Goal: Information Seeking & Learning: Learn about a topic

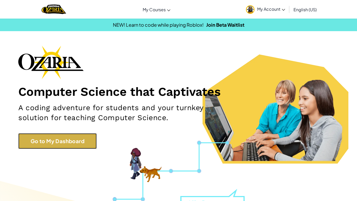
click at [75, 144] on link "Go to My Dashboard" at bounding box center [57, 141] width 78 height 16
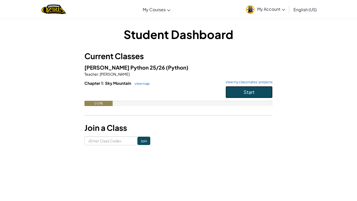
click at [255, 93] on button "Start" at bounding box center [249, 92] width 47 height 12
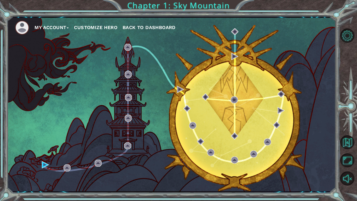
click at [106, 27] on button "Customize Hero" at bounding box center [95, 28] width 43 height 8
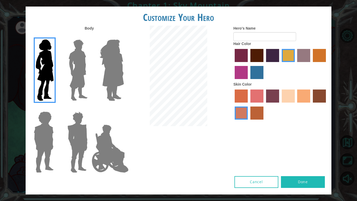
click at [259, 50] on label "maroon hair color" at bounding box center [257, 55] width 13 height 13
click at [249, 64] on input "maroon hair color" at bounding box center [249, 64] width 0 height 0
click at [302, 97] on label "tacao skin color" at bounding box center [303, 95] width 13 height 13
click at [296, 104] on input "tacao skin color" at bounding box center [296, 104] width 0 height 0
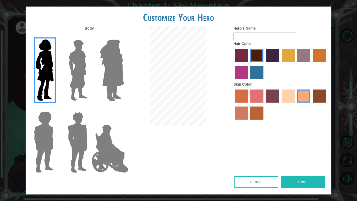
click at [305, 186] on button "Done" at bounding box center [303, 182] width 44 height 12
click at [260, 39] on input "Hero's Name" at bounding box center [265, 36] width 63 height 9
type input "Iyanah"
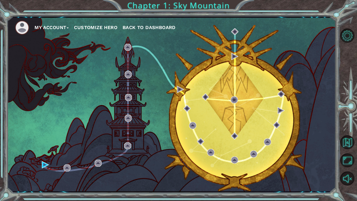
click at [158, 58] on div "My Account Customize Hero Back to Dashboard" at bounding box center [171, 104] width 329 height 173
click at [179, 93] on img at bounding box center [180, 89] width 7 height 7
click at [206, 97] on img at bounding box center [205, 96] width 7 height 7
click at [234, 102] on img at bounding box center [234, 99] width 7 height 7
click at [45, 163] on img at bounding box center [45, 164] width 7 height 7
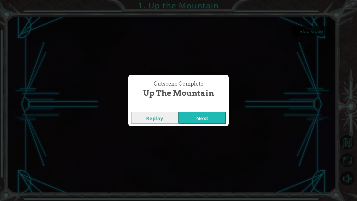
click at [157, 117] on button "Replay" at bounding box center [155, 118] width 48 height 12
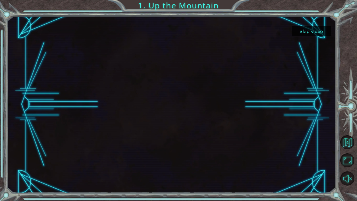
click at [157, 117] on div at bounding box center [171, 104] width 314 height 177
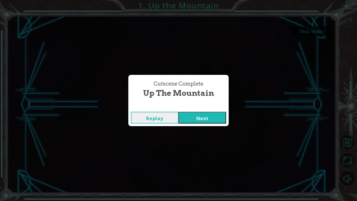
click at [157, 120] on button "Replay" at bounding box center [155, 118] width 48 height 12
click at [210, 120] on button "Next" at bounding box center [203, 118] width 48 height 12
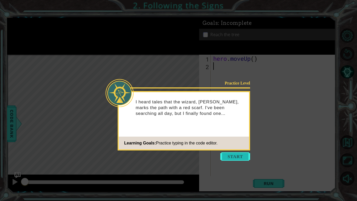
click at [230, 160] on button "Start" at bounding box center [236, 156] width 30 height 8
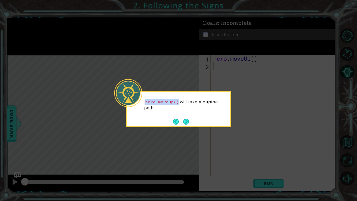
drag, startPoint x: 145, startPoint y: 101, endPoint x: 179, endPoint y: 105, distance: 33.9
click at [179, 105] on p "hero.moveUp() will take me up the path." at bounding box center [185, 105] width 82 height 12
copy code "hero.moveUp()"
click at [188, 121] on button "Next" at bounding box center [186, 122] width 6 height 6
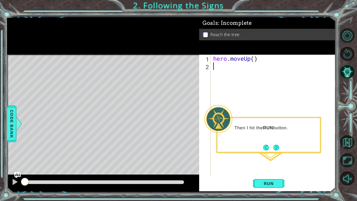
paste textarea "hero.moveUp()"
type textarea "hero.moveUp()"
click at [269, 185] on span "Run" at bounding box center [269, 183] width 21 height 5
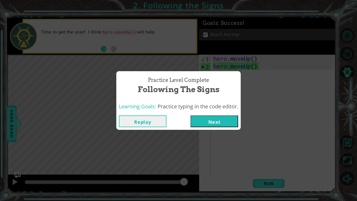
click at [210, 123] on button "Next" at bounding box center [215, 121] width 48 height 12
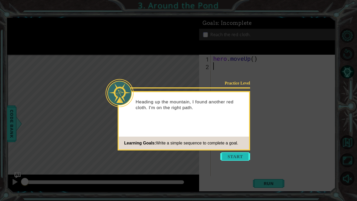
click at [235, 158] on button "Start" at bounding box center [236, 156] width 30 height 8
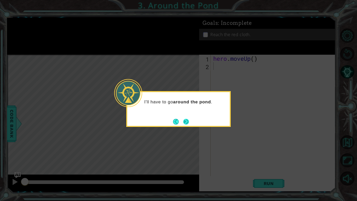
click at [187, 120] on button "Next" at bounding box center [186, 122] width 6 height 6
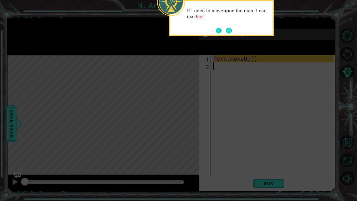
click at [220, 31] on button "Back" at bounding box center [221, 31] width 10 height 6
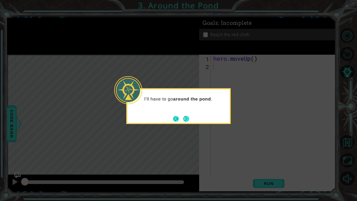
click at [176, 119] on button "Back" at bounding box center [178, 119] width 10 height 6
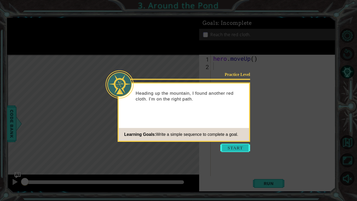
click at [233, 151] on button "Start" at bounding box center [236, 148] width 30 height 8
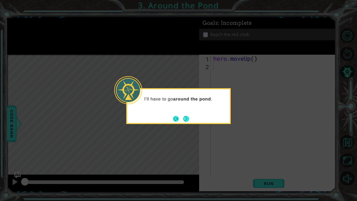
click at [179, 116] on button "Back" at bounding box center [178, 119] width 10 height 6
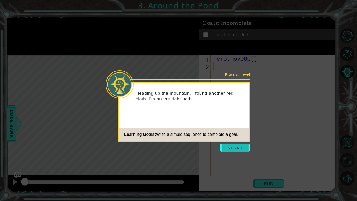
click at [237, 151] on button "Start" at bounding box center [236, 148] width 30 height 8
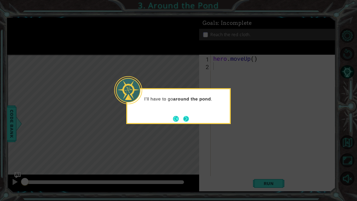
click at [187, 117] on button "Next" at bounding box center [186, 119] width 6 height 6
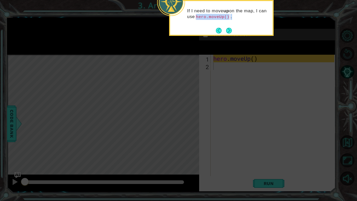
drag, startPoint x: 198, startPoint y: 16, endPoint x: 238, endPoint y: 16, distance: 39.2
click at [238, 16] on p "If I need to move up on the map, I can use hero.moveUp() ." at bounding box center [228, 14] width 82 height 12
copy p "hero.moveUp() ."
click at [227, 31] on button "Next" at bounding box center [229, 31] width 6 height 6
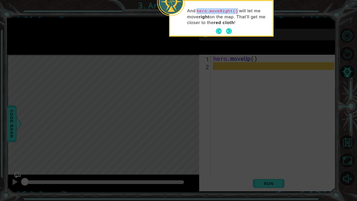
click at [240, 12] on p "And hero.moveRight() will let me move right on the map. That'll get me closer t…" at bounding box center [228, 17] width 82 height 18
drag, startPoint x: 238, startPoint y: 9, endPoint x: 198, endPoint y: 12, distance: 40.4
click at [198, 12] on code "hero.moveRight()" at bounding box center [217, 11] width 43 height 6
copy code "hero.moveRight()"
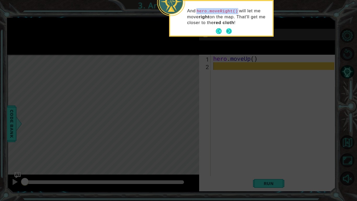
click at [228, 33] on button "Next" at bounding box center [229, 31] width 6 height 6
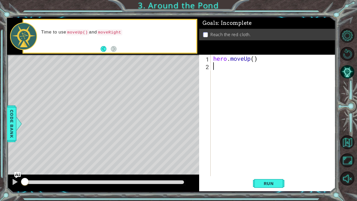
paste textarea "hero.moveRight()"
type textarea "hero.moveRight()"
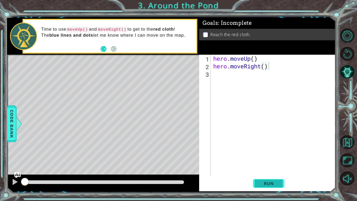
click at [263, 181] on span "Run" at bounding box center [269, 183] width 21 height 5
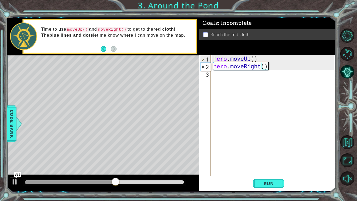
click at [217, 60] on div "hero . moveUp ( ) hero . moveRight ( )" at bounding box center [274, 123] width 125 height 137
type textarea "hero.moveUp()"
click at [270, 61] on div "hero . moveUp ( ) hero . moveRight ( )" at bounding box center [274, 123] width 125 height 137
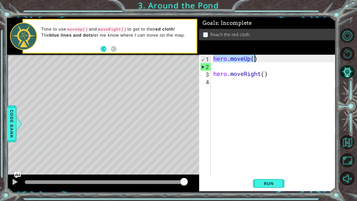
drag, startPoint x: 214, startPoint y: 59, endPoint x: 262, endPoint y: 61, distance: 48.2
click at [262, 61] on div "hero . moveUp ( ) hero . moveRight ( )" at bounding box center [274, 123] width 125 height 137
click at [235, 71] on div "hero . moveUp ( ) hero . moveRight ( )" at bounding box center [274, 123] width 125 height 137
type textarea "hero.moveRight()"
click at [228, 64] on div "hero . moveUp ( ) hero . moveRight ( )" at bounding box center [274, 123] width 125 height 137
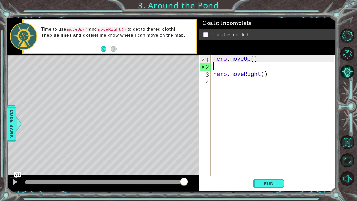
paste textarea "hero.moveUp()"
type textarea "hero.moveUp()"
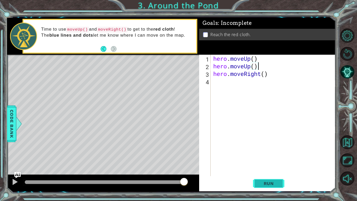
click at [267, 178] on button "Run" at bounding box center [268, 184] width 31 height 14
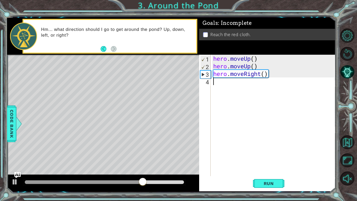
click at [215, 80] on div "hero . moveUp ( ) hero . moveUp ( ) hero . moveRight ( )" at bounding box center [274, 123] width 125 height 137
paste textarea "hero.moveUp()"
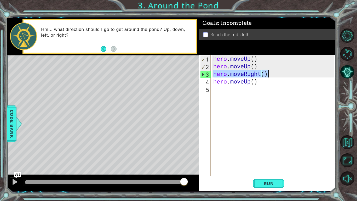
drag, startPoint x: 213, startPoint y: 77, endPoint x: 278, endPoint y: 73, distance: 64.5
click at [278, 73] on div "hero . moveUp ( ) hero . moveUp ( ) hero . moveRight ( ) hero . moveUp ( )" at bounding box center [274, 123] width 125 height 137
type textarea "hero.moveRight()"
click at [224, 93] on div "hero . moveUp ( ) hero . moveUp ( ) hero . moveRight ( ) hero . moveUp ( )" at bounding box center [274, 123] width 125 height 137
paste textarea "hero.moveRight()"
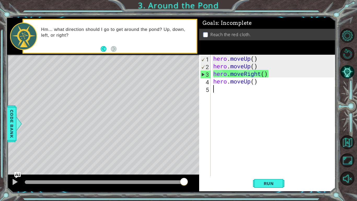
type textarea "hero.moveRight()"
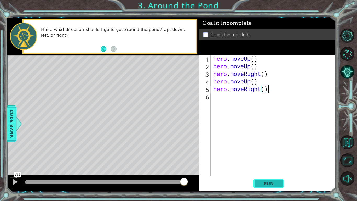
click at [267, 182] on span "Run" at bounding box center [269, 183] width 21 height 5
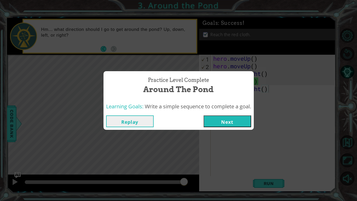
click at [246, 120] on button "Next" at bounding box center [228, 121] width 48 height 12
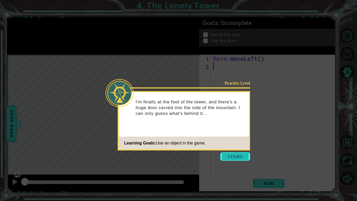
click at [231, 155] on button "Start" at bounding box center [236, 156] width 30 height 8
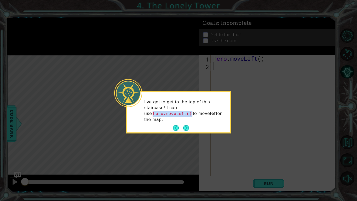
drag, startPoint x: 185, startPoint y: 114, endPoint x: 142, endPoint y: 115, distance: 42.7
click at [142, 115] on div "I've got to get to the top of this staircase! I can use hero.moveLeft() to move…" at bounding box center [178, 113] width 103 height 38
copy code "hero.moveLeft()"
click at [185, 128] on button "Next" at bounding box center [186, 128] width 6 height 6
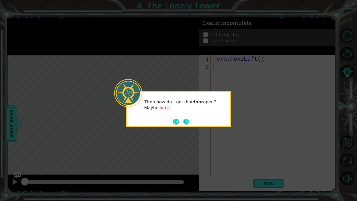
click at [189, 120] on button "Next" at bounding box center [186, 122] width 6 height 6
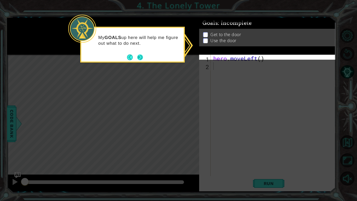
click at [140, 55] on button "Next" at bounding box center [140, 57] width 6 height 6
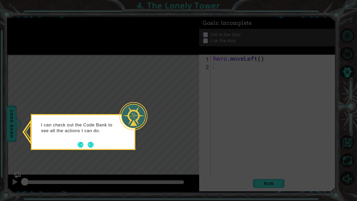
click at [140, 170] on icon at bounding box center [178, 100] width 357 height 201
click at [91, 145] on button "Next" at bounding box center [91, 145] width 6 height 6
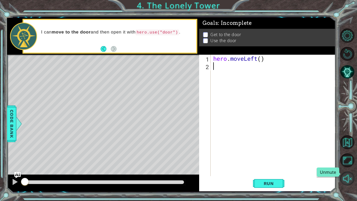
click at [348, 173] on button "Unmute" at bounding box center [348, 178] width 14 height 14
click at [265, 181] on span "Run" at bounding box center [269, 183] width 21 height 5
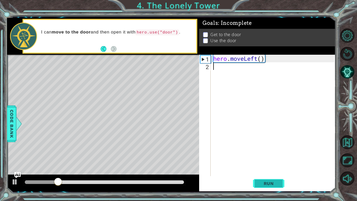
click at [267, 182] on span "Run" at bounding box center [269, 183] width 21 height 5
paste textarea "hero.moveLeft()"
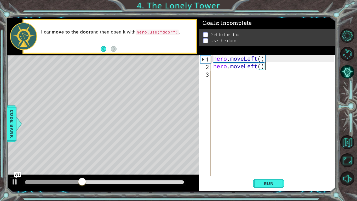
paste textarea "hero.moveLeft()"
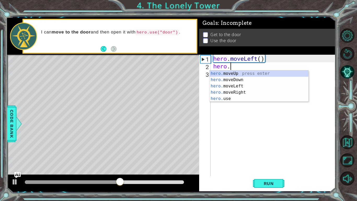
type textarea "h"
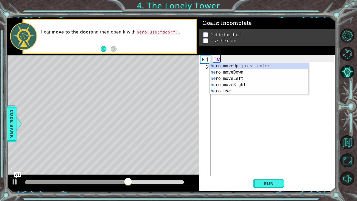
type textarea "h"
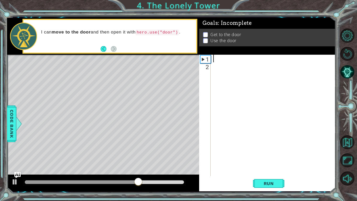
paste textarea "hero.moveLeft()"
type textarea "hero.moveLeft()"
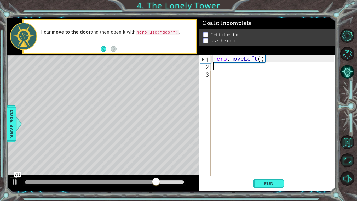
paste textarea "hero.moveLeft()"
type textarea "hero.moveLeft()"
click at [259, 189] on button "Run" at bounding box center [268, 184] width 31 height 14
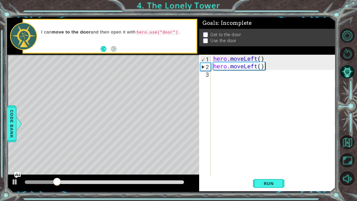
click at [255, 78] on div "hero . moveLeft ( ) hero . moveLeft ( )" at bounding box center [274, 123] width 125 height 137
paste textarea "hero.moveLeft()"
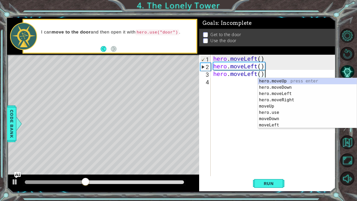
click at [256, 72] on div "hero . moveLeft ( ) hero . moveLeft ( ) hero . moveLeft ( )" at bounding box center [274, 123] width 125 height 137
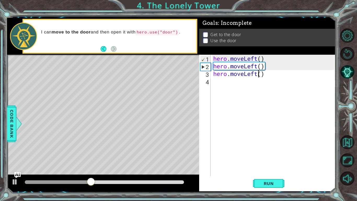
click at [258, 74] on div "hero . moveLeft ( ) hero . moveLeft ( ) hero . moveLeft ( )" at bounding box center [274, 123] width 125 height 137
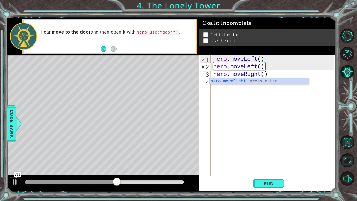
scroll to position [0, 2]
type textarea "hero.moveRight()"
click at [270, 182] on span "Run" at bounding box center [269, 183] width 21 height 5
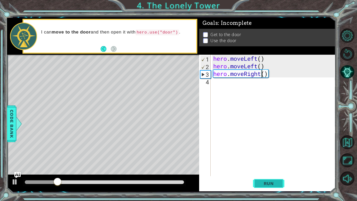
click at [270, 182] on span "Run" at bounding box center [269, 183] width 21 height 5
click at [272, 77] on div "hero . moveLeft ( ) hero . moveLeft ( ) hero . moveRight ( )" at bounding box center [274, 123] width 125 height 137
click at [253, 79] on div "hero . moveLeft ( ) hero . moveLeft ( ) hero . moveRight ( )" at bounding box center [274, 123] width 125 height 137
click at [261, 75] on div "hero . moveLeft ( ) hero . moveLeft ( ) hero . moveRight ( )" at bounding box center [274, 123] width 125 height 137
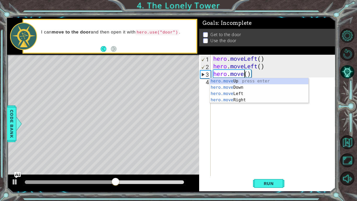
scroll to position [0, 2]
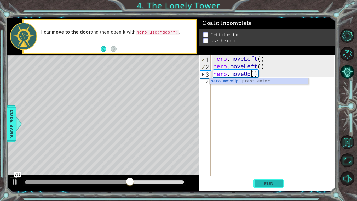
type textarea "hero.moveUp()"
click at [279, 183] on span "Run" at bounding box center [269, 183] width 21 height 5
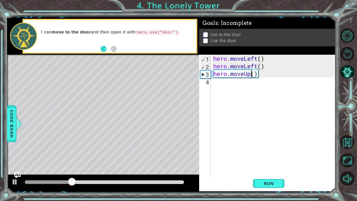
click at [221, 87] on div "hero . moveLeft ( ) hero . moveLeft ( ) hero . moveUp ( )" at bounding box center [274, 123] width 125 height 137
drag, startPoint x: 212, startPoint y: 74, endPoint x: 260, endPoint y: 74, distance: 47.3
click at [260, 74] on div "hero . moveLeft ( ) hero . moveLeft ( ) hero . moveUp ( )" at bounding box center [274, 123] width 125 height 137
type textarea "hero.moveUp()"
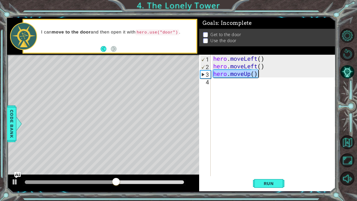
click at [223, 81] on div "hero . moveLeft ( ) hero . moveLeft ( ) hero . moveUp ( )" at bounding box center [274, 123] width 125 height 137
paste textarea "hero.moveUp()"
type textarea "hero.moveUp()"
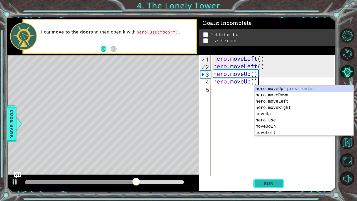
click at [272, 179] on button "Run" at bounding box center [268, 184] width 31 height 14
